Goal: Communication & Community: Answer question/provide support

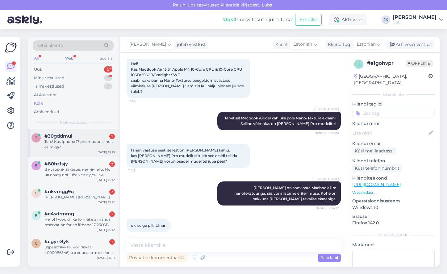
click at [92, 143] on div "Tere! Kas Iphone 17 pro max on ainult esimiga?" at bounding box center [79, 144] width 70 height 11
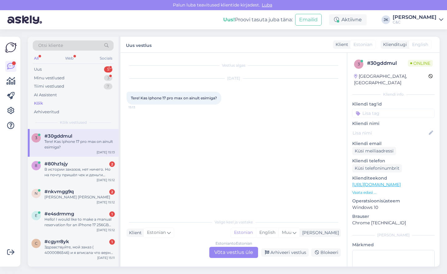
click at [218, 254] on div "Estonian to Estonian Võta vestlus üle" at bounding box center [233, 252] width 49 height 11
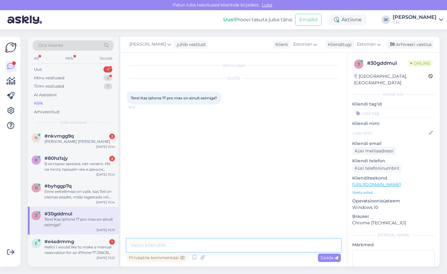
click at [207, 246] on textarea at bounding box center [234, 245] width 214 height 13
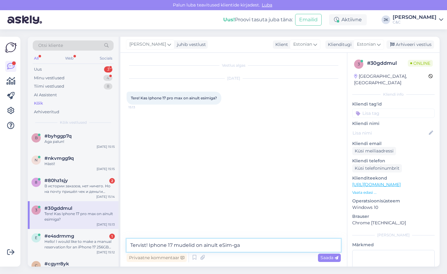
type textarea "Tervist! Iphone 17 mudelid on ainult eSim-ga."
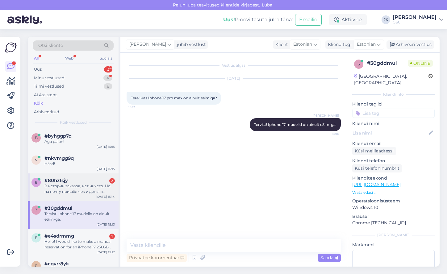
click at [83, 195] on div "8 #80hz1sjy 2 В истории заказов, нет ничего. Но на почту пришёл чек и деньги сн…" at bounding box center [73, 188] width 91 height 28
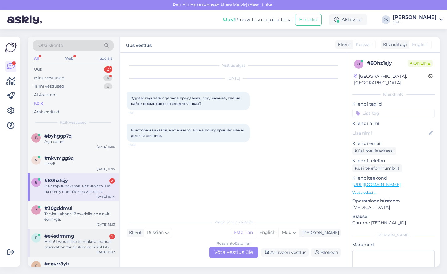
click at [82, 240] on div "Hello! I would like to make a manual reservation for an iPhone 17 256GB Black" at bounding box center [79, 244] width 70 height 11
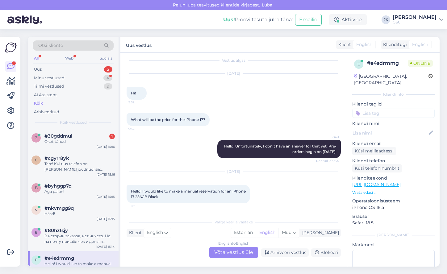
click at [230, 252] on div "English to English Võta vestlus üle" at bounding box center [233, 252] width 49 height 11
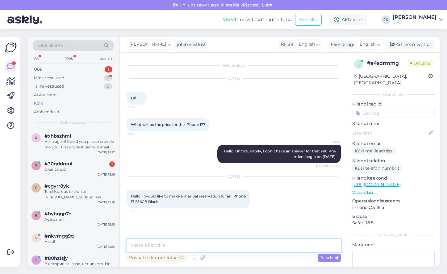
click at [230, 245] on textarea at bounding box center [234, 245] width 214 height 13
paste textarea "[URL][DOMAIN_NAME]"
type textarea "You can preorder iPhone 17 right here: [URL][DOMAIN_NAME]"
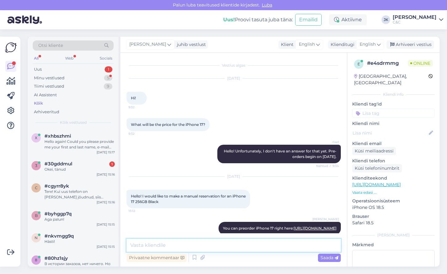
scroll to position [19, 0]
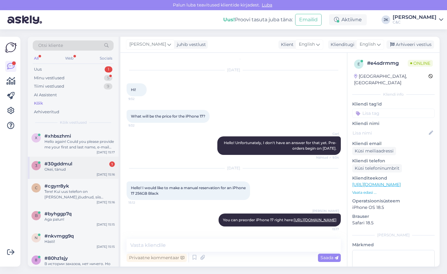
click at [65, 170] on div "Okei, tänud" at bounding box center [79, 170] width 70 height 6
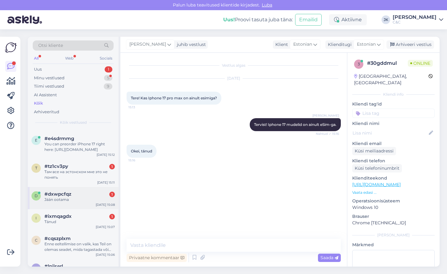
scroll to position [144, 0]
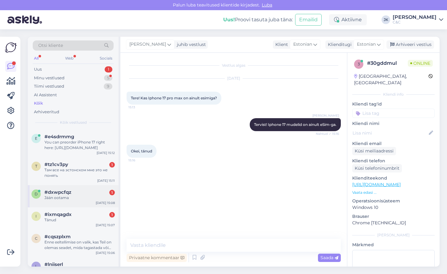
click at [82, 191] on div "#dxwpcfqz 1" at bounding box center [79, 193] width 70 height 6
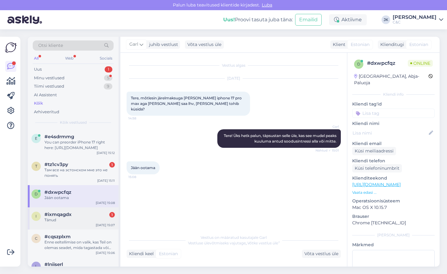
click at [53, 219] on div "Tänud" at bounding box center [79, 221] width 70 height 6
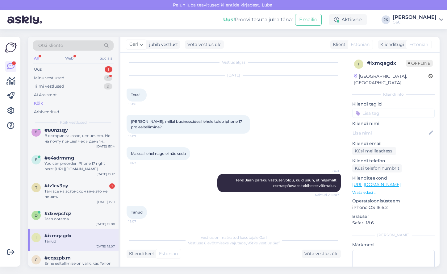
scroll to position [121, 0]
click at [94, 201] on div "t #tz1cv3py 1 Там все на эстонском мне это не понять [DATE] 15:11" at bounding box center [73, 194] width 91 height 28
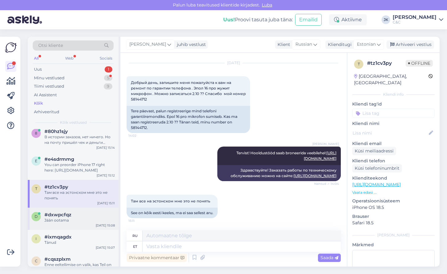
scroll to position [0, 0]
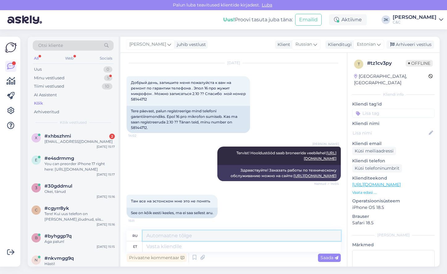
click at [162, 236] on textarea at bounding box center [242, 236] width 198 height 11
click at [158, 246] on textarea at bounding box center [242, 247] width 198 height 11
click at [160, 237] on textarea at bounding box center [242, 236] width 198 height 11
drag, startPoint x: 241, startPoint y: 169, endPoint x: 336, endPoint y: 176, distance: 95.4
click at [336, 176] on div "Здравствуйте! Заказать работы по техническому обслуживанию можно на сайте: [URL…" at bounding box center [280, 173] width 124 height 16
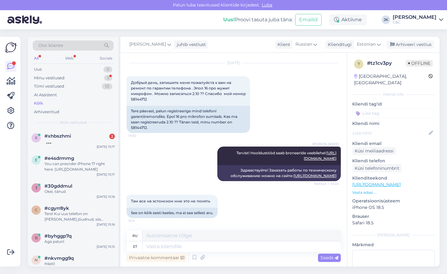
copy div "Здравствуйте! Заказать работы по техническому обслуживанию можно на сайте: [URL…"
click at [148, 245] on textarea at bounding box center [242, 247] width 198 height 11
type textarea "Ü"
type textarea "Veebilehe ü"
type textarea "Веб-сайт"
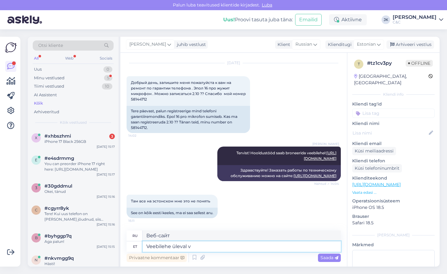
type textarea "Veebilehe üleval va"
type textarea "Верхняя часть сайта"
type textarea "Veebilehe üleval vasakul nu"
type textarea "Верхний левый угол веб-страницы"
type textarea "Veebilehe üleval vasakul nurgas"
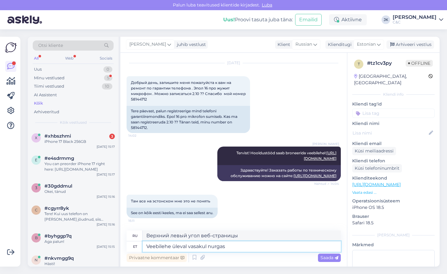
type textarea "В левом верхнем углу веб-страницы"
type textarea "Veebilehe üleval vasakul nurgas on"
type textarea "В левом верхнем углу веб-страницы находится"
type textarea "Veebilehe üleval vasakul nurgas on võimalus"
type textarea "В левом верхнем углу сайта есть опция"
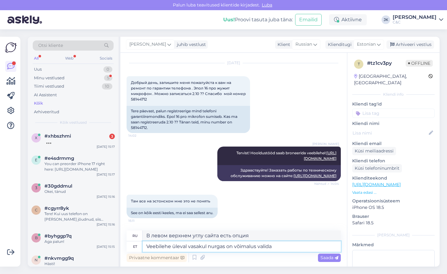
type textarea "Veebilehe üleval vasakul nurgas on võimalus valida"
type textarea "В левом верхнем углу сайта есть возможность выбрать"
type textarea "Veebilehe üleval vasakul nurgas on võimalus valida ka"
type textarea "В левом верхнем углу сайта вы также можете выбрать"
type textarea "Veebilehe üleval vasakul nurgas on võimalus valida [PERSON_NAME] k"
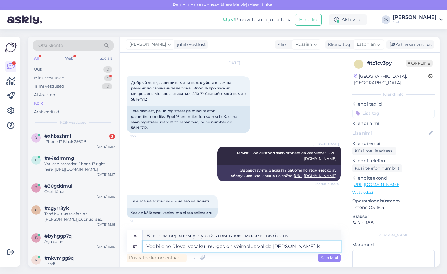
type textarea "В левом верхнем углу сайта также есть возможность выбрать другие"
type textarea "Veebilehe üleval vasakul nurgas on võimalus valida ka [PERSON_NAME]"
type textarea "В левом верхнем углу сайта есть возможность выбрать другие языки."
type textarea "Veebilehe üleval vasakul nurgas on võimalus valida ka [PERSON_NAME]."
type textarea "В левом верхнем углу сайта вы также можете выбрать другие языки."
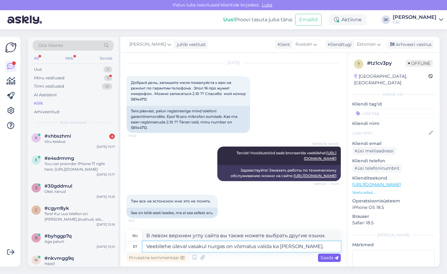
type textarea "Veebilehe üleval vasakul nurgas on võimalus valida ka [PERSON_NAME]."
click at [329, 259] on span "Saada" at bounding box center [330, 258] width 18 height 6
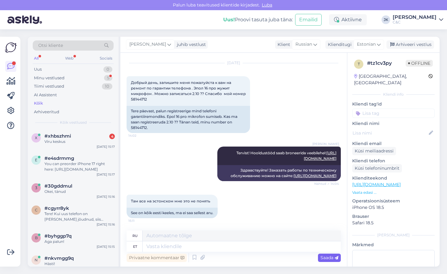
scroll to position [64, 0]
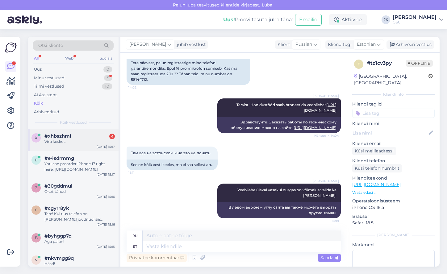
click at [60, 144] on div "x #xhbszhmi 4 Viru keskus [DATE] 15:17" at bounding box center [73, 140] width 91 height 22
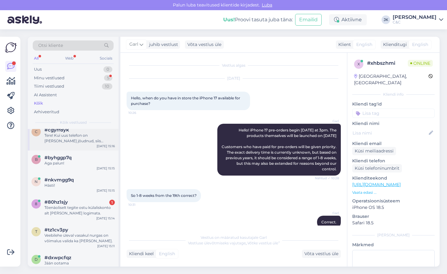
scroll to position [74, 0]
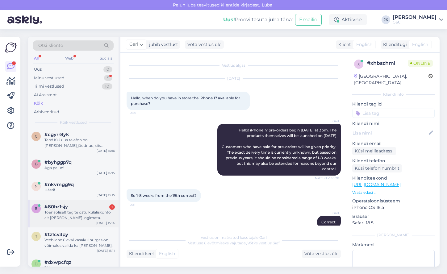
click at [70, 219] on div "Tõenäoliselt tegite ostu külaliskonto alt [PERSON_NAME] logimata." at bounding box center [79, 215] width 70 height 11
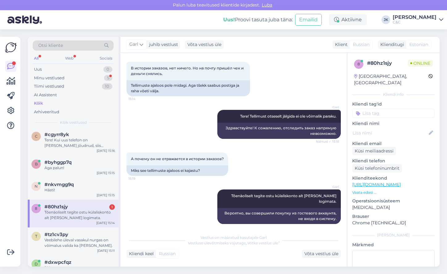
scroll to position [78, 0]
click at [69, 217] on div "Tõenäoliselt tegite ostu külaliskonto alt [PERSON_NAME] logimata." at bounding box center [79, 215] width 70 height 11
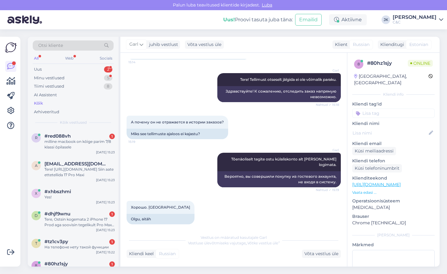
scroll to position [109, 0]
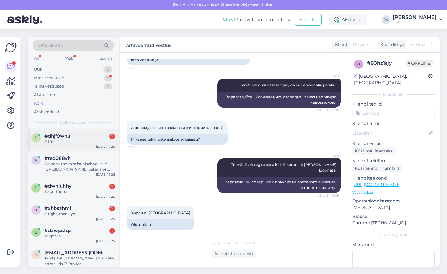
click at [61, 141] on div "Aitäh" at bounding box center [79, 142] width 70 height 6
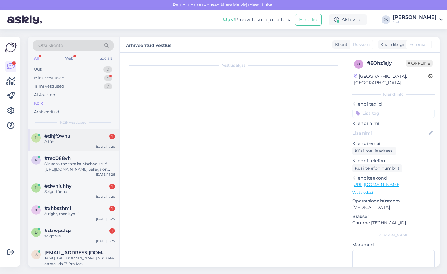
scroll to position [0, 0]
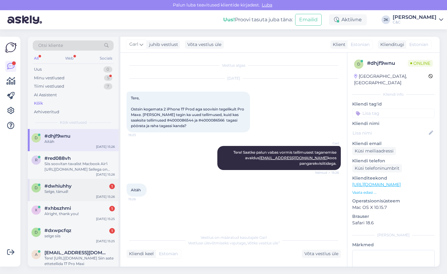
click at [64, 192] on div "Selge, tänud!" at bounding box center [79, 192] width 70 height 6
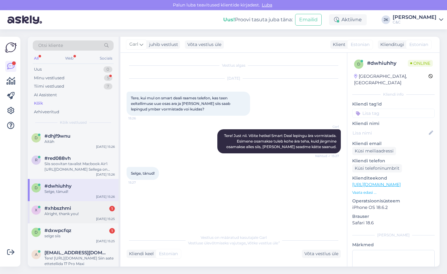
click at [81, 211] on div "Alright, thank you!" at bounding box center [79, 214] width 70 height 6
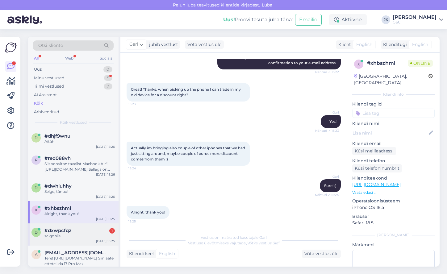
click at [82, 228] on div "#dxwpcfqz 1" at bounding box center [79, 231] width 70 height 6
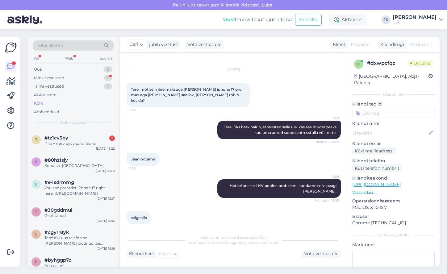
scroll to position [142, 0]
click at [88, 142] on div "И там нету русского языка" at bounding box center [79, 145] width 70 height 6
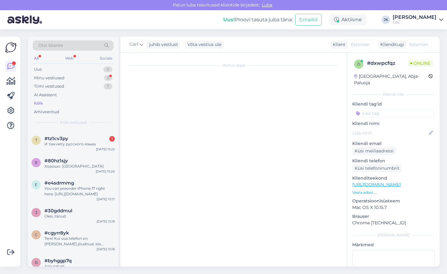
scroll to position [138, 0]
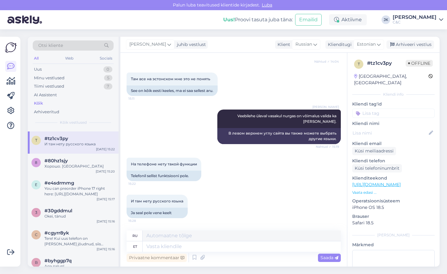
click at [25, 17] on img at bounding box center [24, 19] width 35 height 19
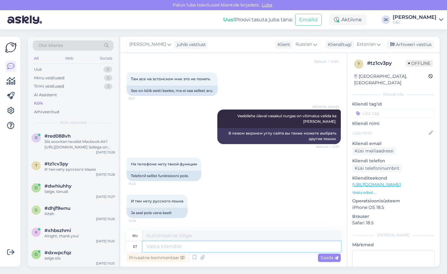
type textarea "/Users/jakopkahr/Downloads/IMG_2529.jpg /Users/jakopkahr/Downloads/IMG_2530.jpg"
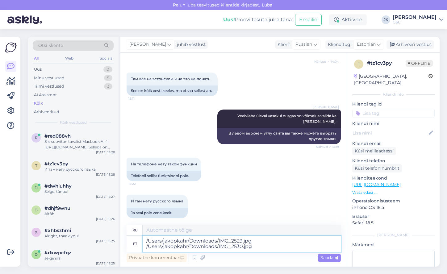
type textarea "/Users/jakopkahr/Downloads/IMG_2529.jpg /Users/jakopkahr/Downloads/IMG_2530.jpg"
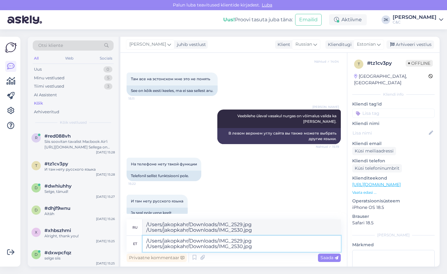
click at [192, 246] on textarea "/Users/jakopkahr/Downloads/IMG_2529.jpg /Users/jakopkahr/Downloads/IMG_2530.jpg" at bounding box center [242, 244] width 198 height 16
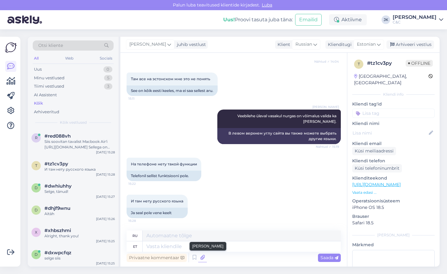
click at [202, 262] on icon at bounding box center [202, 257] width 9 height 9
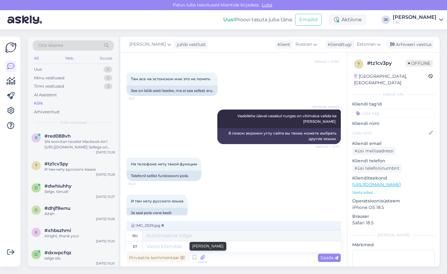
click at [200, 258] on icon at bounding box center [202, 257] width 9 height 9
click at [163, 224] on icon at bounding box center [163, 226] width 2 height 4
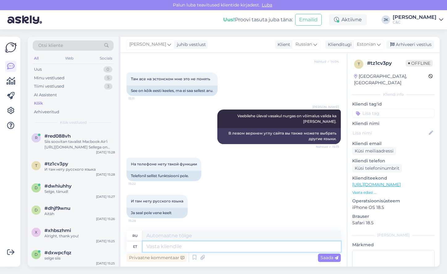
click at [159, 246] on textarea at bounding box center [242, 247] width 198 height 11
type textarea "Lisan"
type textarea "Я добавляю"
type textarea "L"
type textarea "Telefonis"
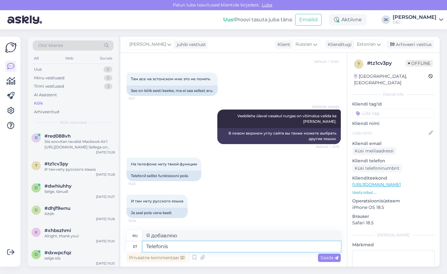
type textarea "По телефону"
type textarea "Telefonis käib keele v"
type textarea "Звонит телефон."
type textarea "Telefonis käib keele vahetamine t"
type textarea "Телефон меняет язык."
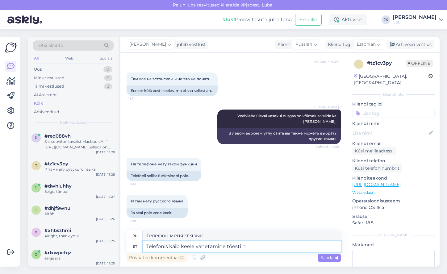
type textarea "Telefonis käib keele vahetamine tõesti na"
type textarea "Изменение языка на телефоне действительно работает."
type textarea "Telefonis käib keele vahetamine tõesti natuke t"
type textarea "Изменение языка на телефоне действительно занимает много времени."
type textarea "Telefonis käib keele vahetamine tõesti natuke teist"
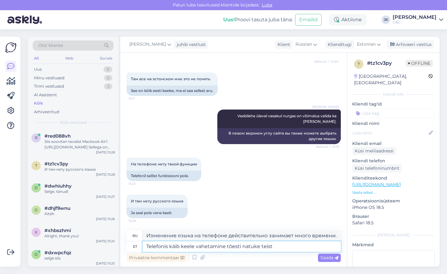
type textarea "Изменение языка на телефоне на самом деле немного отличается."
type textarea "Telefonis käib keele vahetamine tõesti natuke teistmoodi. L"
type textarea "Смена языка на телефоне на самом деле немного отличается."
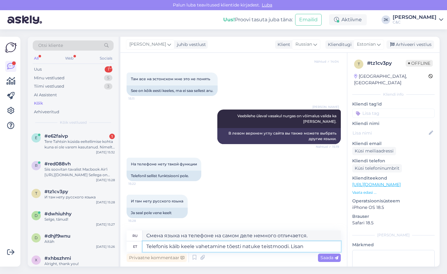
type textarea "Telefonis käib keele vahetamine tõesti natuke teistmoodi. Lisan p"
type textarea "Смена языка на телефоне действительно немного отличается. Добавлю."
type textarea "Telefonis käib keele vahetamine tõesti natuke teistmoodi. Lisan piltidi"
type textarea "Смена языка на телефоне действительно немного отличается. Добавлю картинку."
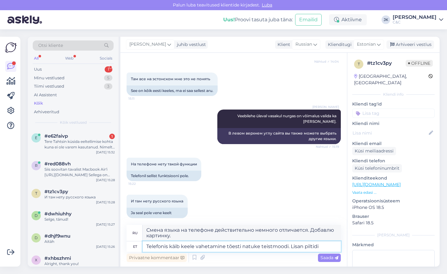
type textarea "Telefonis käib keele vahetamine tõesti natuke teistmoodi. Lisan piltid"
type textarea "Смена языка на телефоне действительно немного отличается. Добавлю картинки."
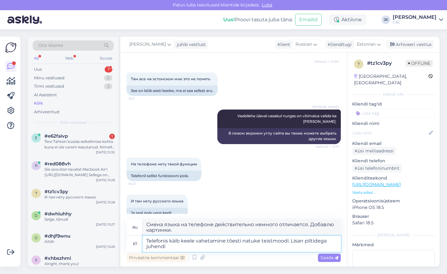
type textarea "Telefonis käib keele vahetamine tõesti natuke teistmoodi. Lisan piltidega juhen…"
type textarea "Смена языка на телефоне немного отличается. Прикреплю инструкцию с картинками."
type textarea "Telefonis käib keele vahetamine tõesti natuke teistmoodi. Lisan piltidega juhen…"
click at [322, 260] on span "Saada" at bounding box center [330, 258] width 18 height 6
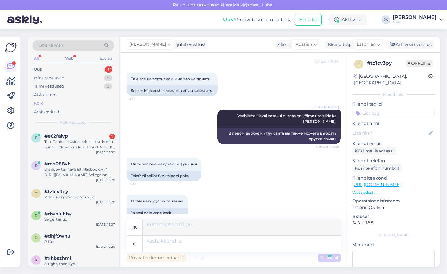
scroll to position [186, 0]
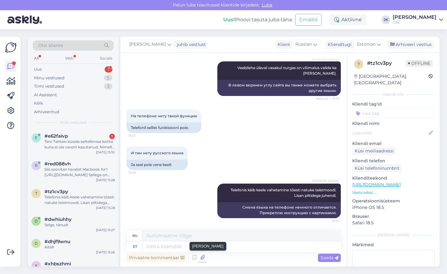
click at [203, 258] on icon at bounding box center [202, 257] width 9 height 9
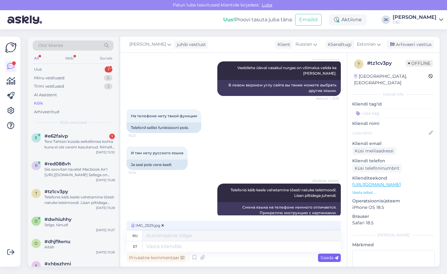
click at [325, 260] on span "Saada" at bounding box center [330, 258] width 18 height 6
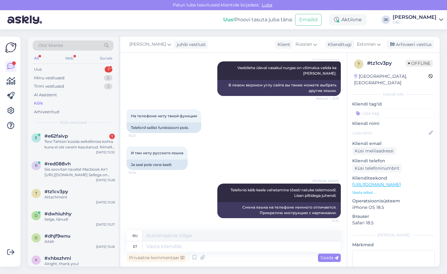
scroll to position [225, 0]
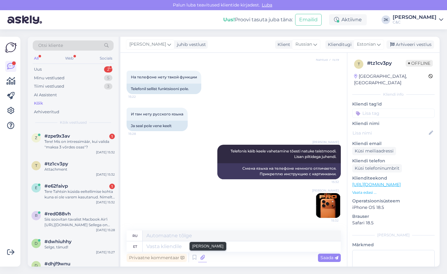
click at [204, 258] on icon at bounding box center [202, 257] width 9 height 9
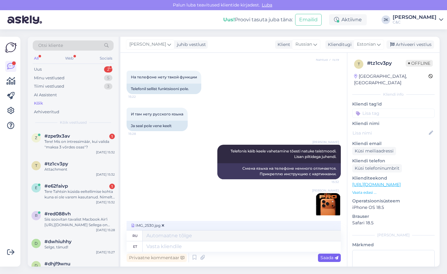
click at [330, 259] on span "Saada" at bounding box center [330, 258] width 18 height 6
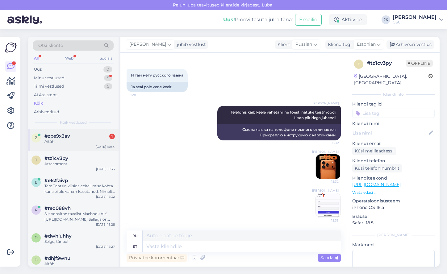
click at [84, 136] on div "#zpe9x3av 1" at bounding box center [79, 136] width 70 height 6
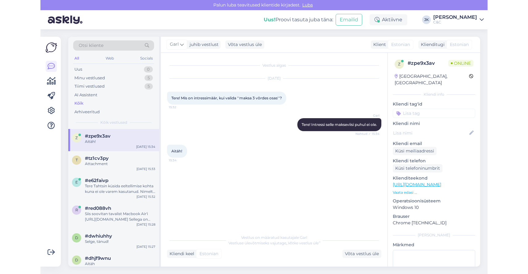
scroll to position [0, 0]
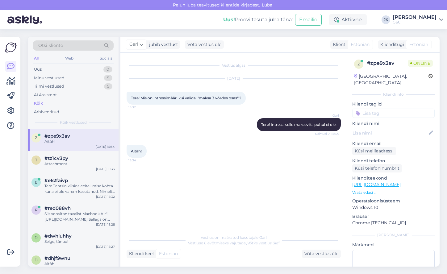
click at [175, 213] on div "Vestlus algas [DATE] Tere! Mis on intressimäär, kui valida ''maksa 3 võrdes osa…" at bounding box center [237, 142] width 220 height 167
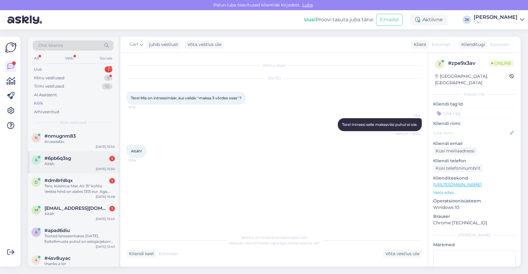
click at [61, 156] on span "#6pb6q3sg" at bounding box center [57, 159] width 27 height 6
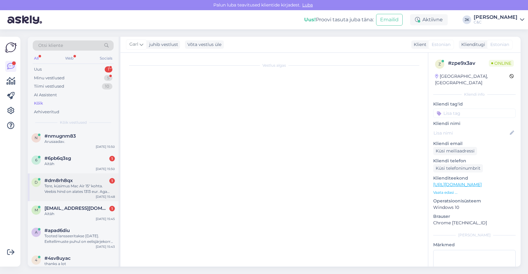
scroll to position [101, 0]
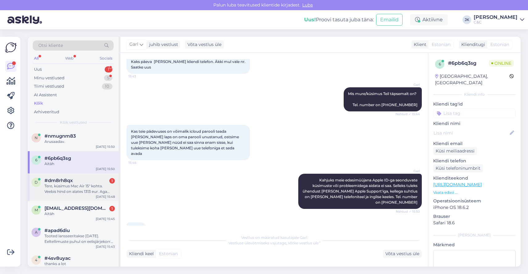
click at [68, 182] on span "#dm8rh8qx" at bounding box center [58, 181] width 28 height 6
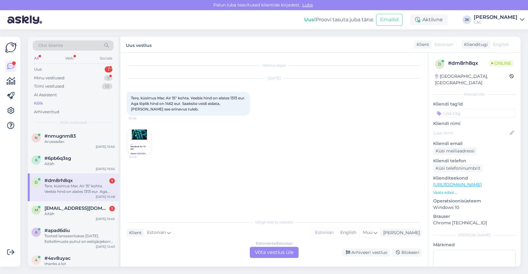
click at [144, 151] on img at bounding box center [139, 142] width 25 height 25
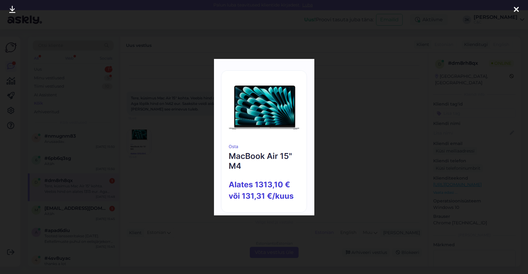
click at [200, 205] on div at bounding box center [264, 137] width 528 height 274
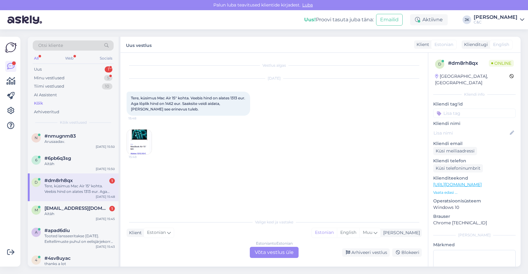
click at [151, 142] on img at bounding box center [139, 142] width 25 height 25
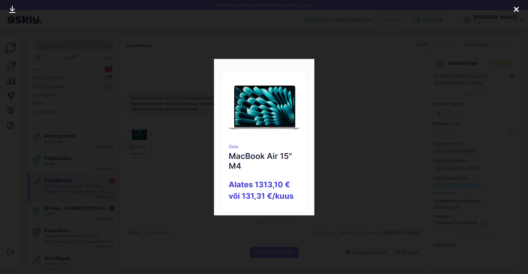
click at [447, 10] on div at bounding box center [516, 9] width 12 height 19
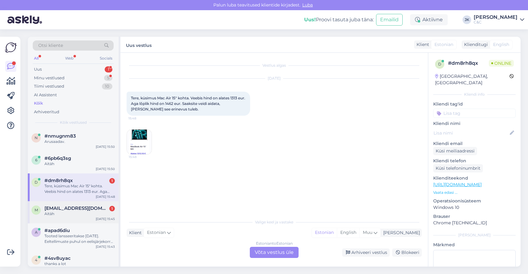
click at [55, 206] on span "[EMAIL_ADDRESS][DOMAIN_NAME]" at bounding box center [76, 209] width 64 height 6
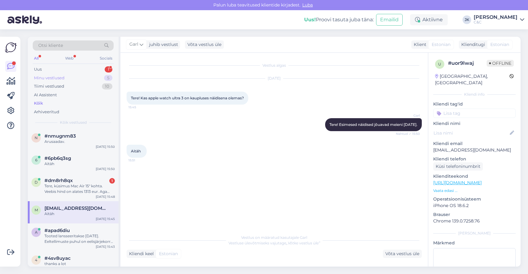
click at [81, 79] on div "Minu vestlused 5" at bounding box center [73, 78] width 81 height 9
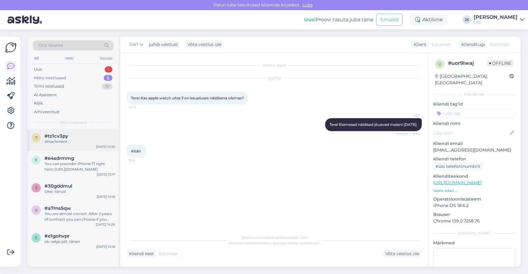
click at [78, 143] on div "Attachment" at bounding box center [79, 142] width 70 height 6
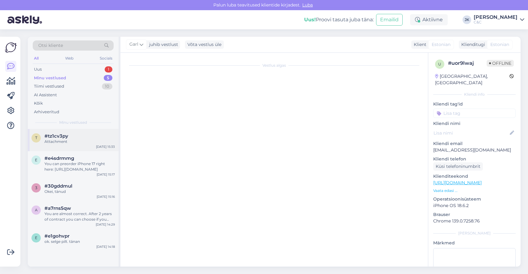
scroll to position [264, 0]
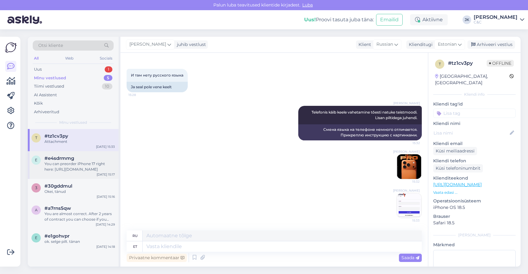
click at [70, 165] on div "You can preorder iPhone 17 right here: [URL][DOMAIN_NAME]" at bounding box center [79, 166] width 70 height 11
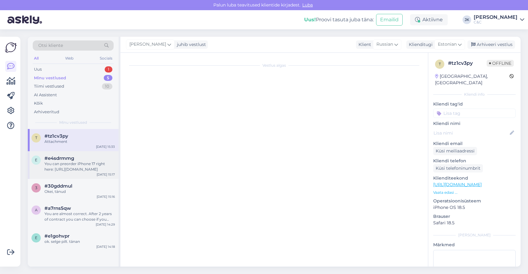
scroll to position [19, 0]
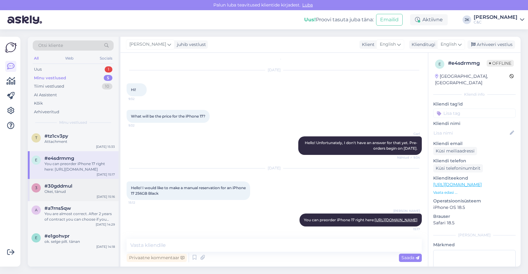
click at [63, 188] on span "#30gddmul" at bounding box center [58, 187] width 28 height 6
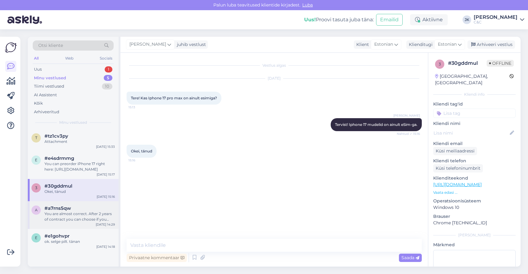
click at [62, 211] on div "You are almost correct. After 2 years of contract you can choose if you want to…" at bounding box center [79, 216] width 70 height 11
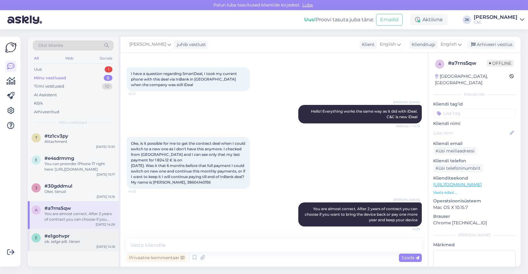
click at [66, 231] on div "e #e1gohvpr ok. selge pilt. tänan [DATE] 14:18" at bounding box center [73, 240] width 91 height 22
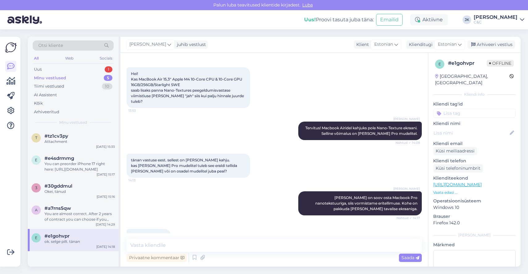
scroll to position [34, 0]
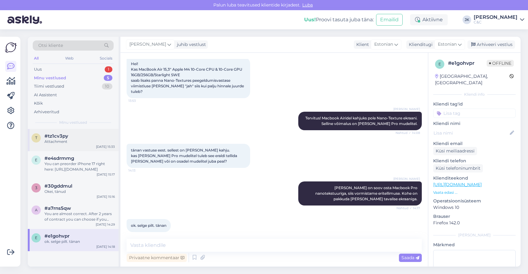
click at [76, 134] on div "#tz1cv3py" at bounding box center [79, 136] width 70 height 6
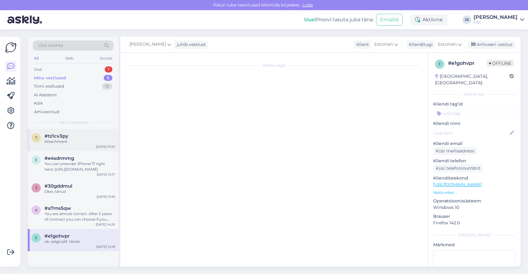
scroll to position [264, 0]
